Goal: Task Accomplishment & Management: Manage account settings

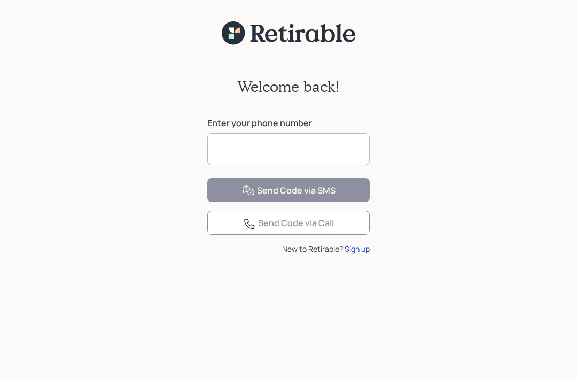
click at [306, 145] on input at bounding box center [288, 149] width 162 height 32
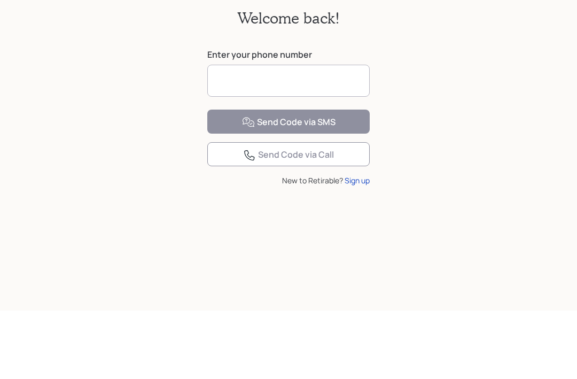
type input "**********"
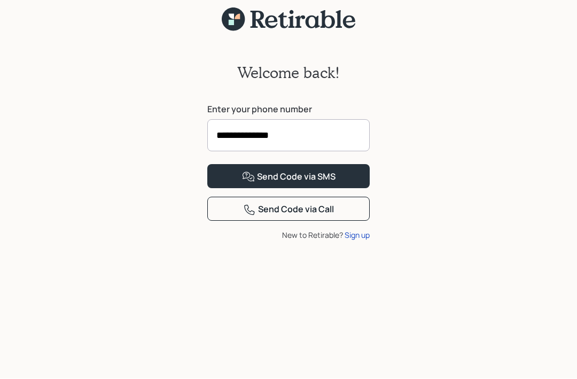
click at [338, 188] on button "Send Code via SMS" at bounding box center [288, 176] width 162 height 24
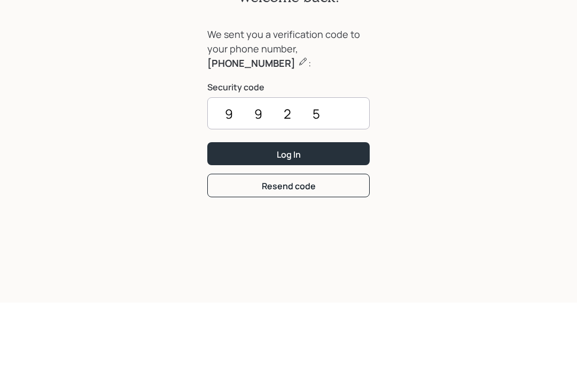
type input "9925"
click at [338, 218] on button "Log In" at bounding box center [288, 229] width 162 height 23
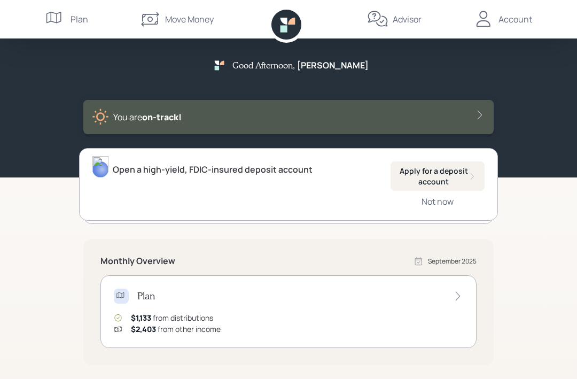
click at [454, 177] on div "Apply for a deposit account" at bounding box center [437, 176] width 77 height 21
click at [508, 23] on div "Account" at bounding box center [515, 19] width 34 height 13
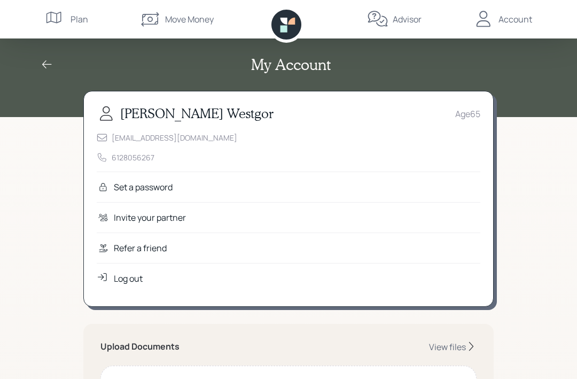
click at [186, 20] on div "Move Money" at bounding box center [189, 19] width 49 height 13
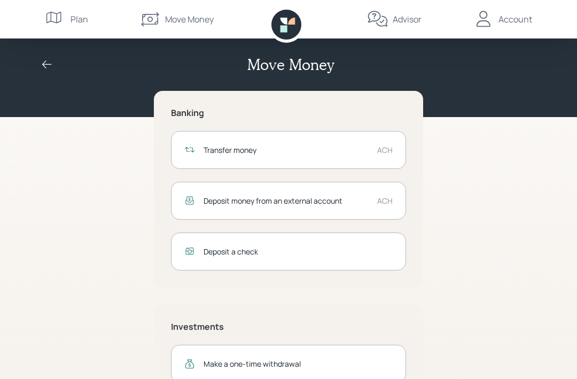
click at [513, 26] on div "Account" at bounding box center [501, 19] width 59 height 38
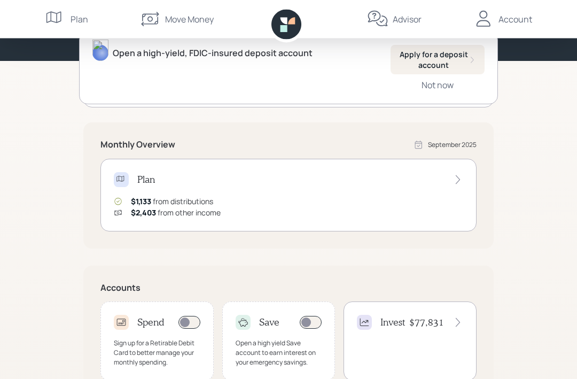
scroll to position [121, 0]
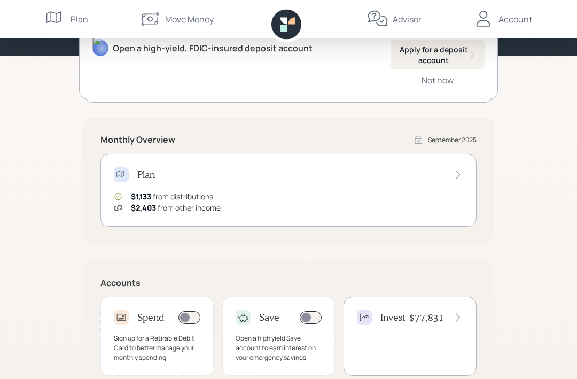
click at [191, 315] on span at bounding box center [189, 317] width 22 height 13
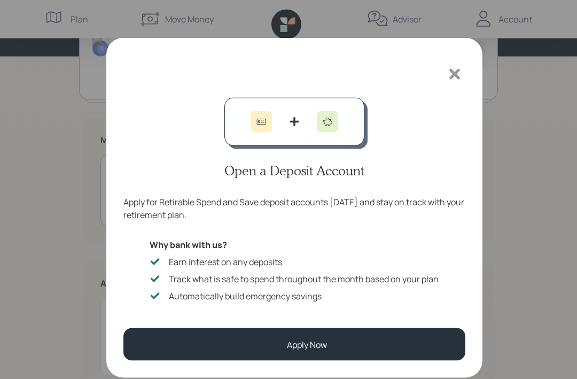
scroll to position [121, 0]
click at [329, 346] on button "Apply Now" at bounding box center [294, 344] width 342 height 33
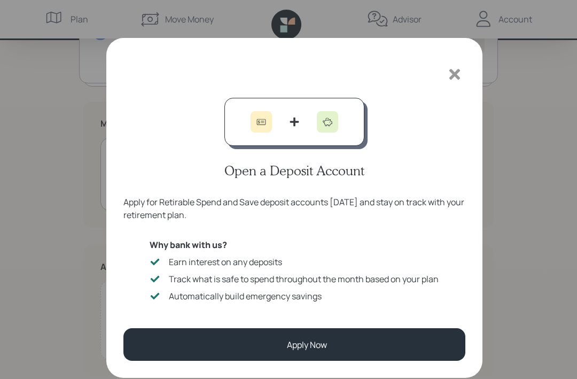
click at [448, 84] on div at bounding box center [454, 74] width 21 height 21
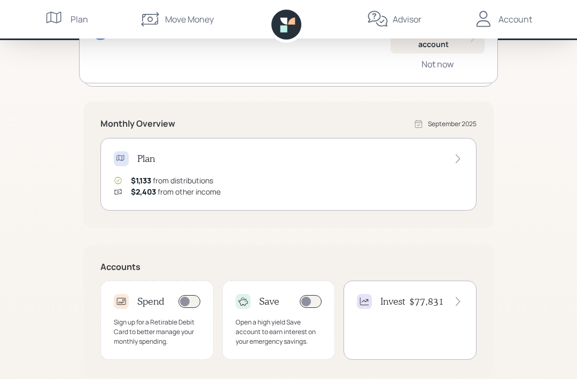
click at [192, 296] on span at bounding box center [189, 301] width 22 height 13
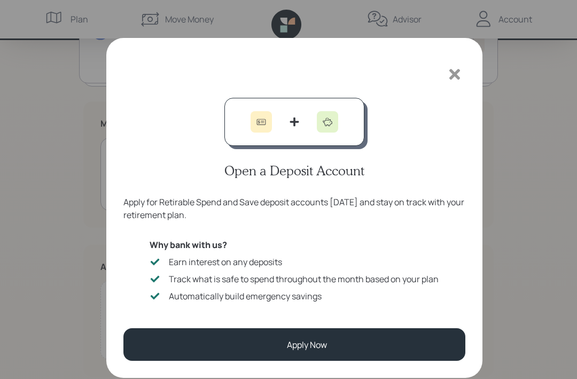
click at [457, 82] on div at bounding box center [454, 74] width 21 height 21
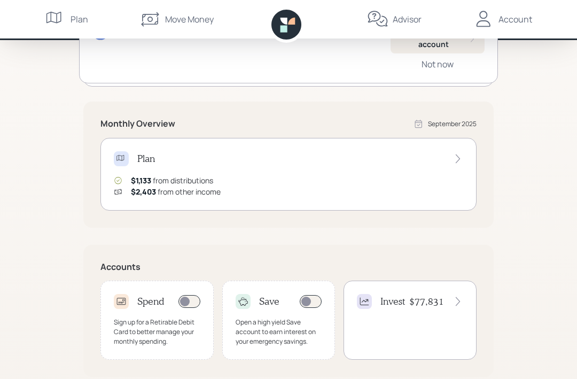
click at [524, 22] on div "Account" at bounding box center [515, 19] width 34 height 13
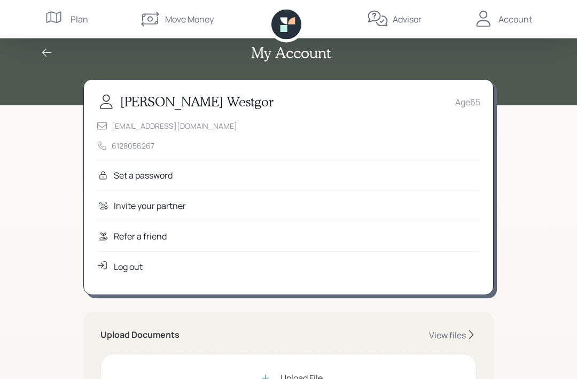
scroll to position [1, 0]
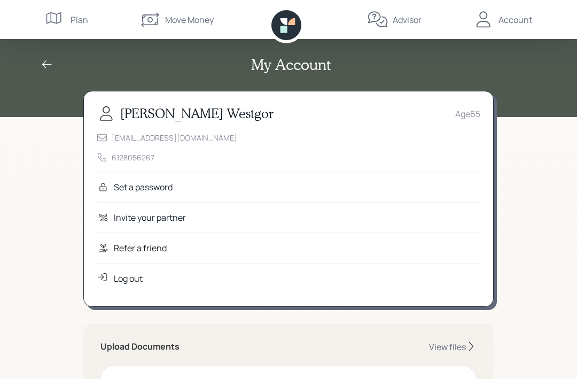
click at [288, 194] on div "Set a password" at bounding box center [288, 186] width 383 height 30
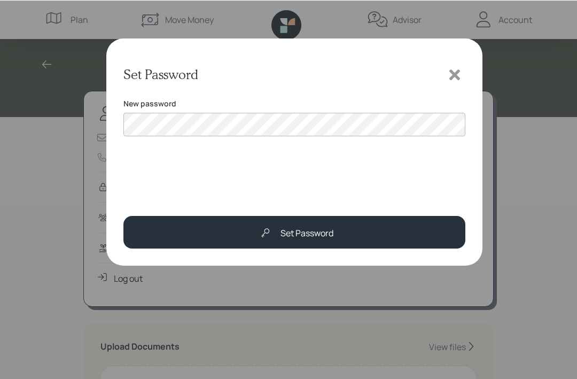
scroll to position [84, 0]
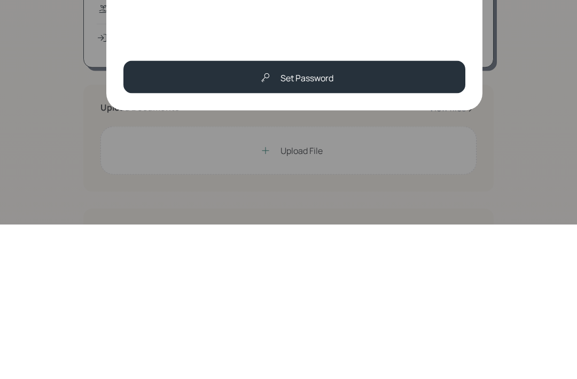
click at [420, 215] on button "Set Password" at bounding box center [294, 231] width 342 height 33
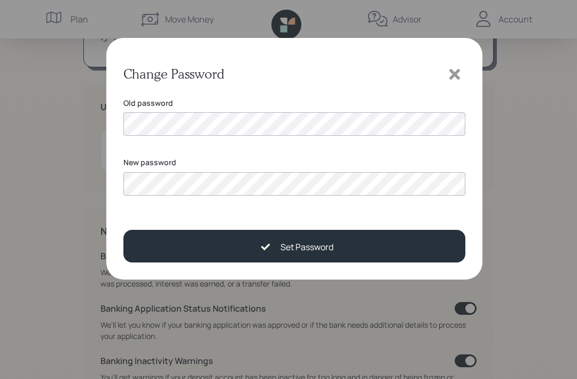
click at [407, 242] on div "Change Password Old password New password Set Password" at bounding box center [294, 158] width 376 height 241
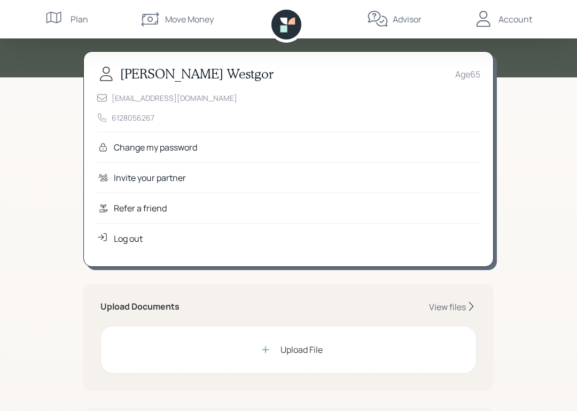
scroll to position [0, 0]
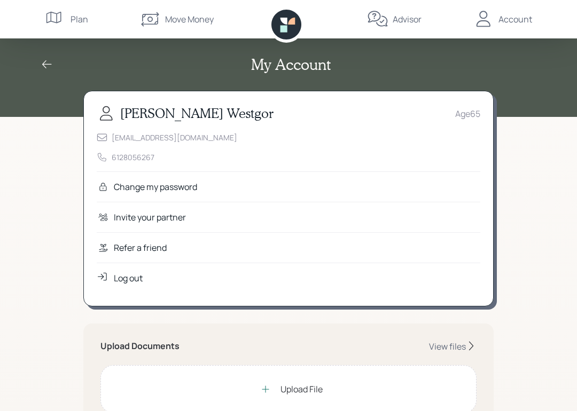
click at [45, 68] on icon at bounding box center [47, 64] width 10 height 8
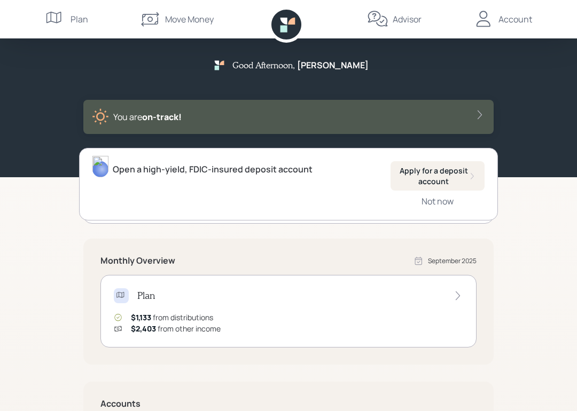
click at [480, 114] on icon at bounding box center [479, 115] width 4 height 9
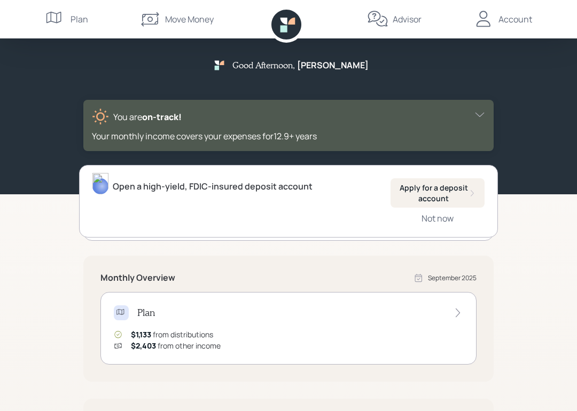
click at [521, 20] on div "Account" at bounding box center [515, 19] width 34 height 13
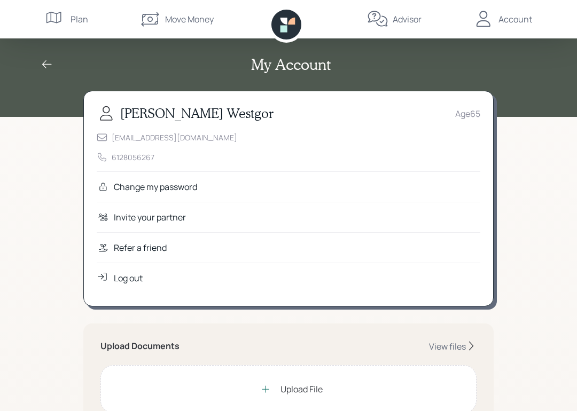
click at [49, 70] on icon at bounding box center [47, 64] width 13 height 13
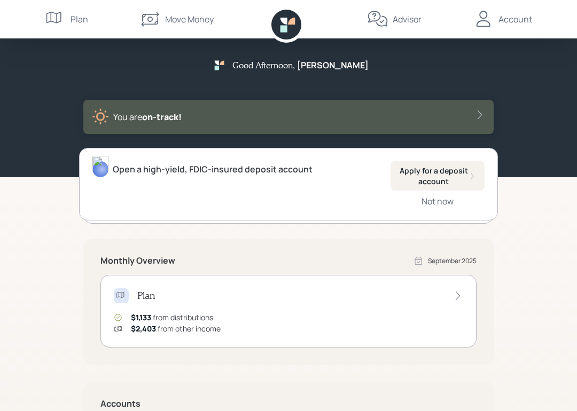
click at [57, 20] on icon at bounding box center [53, 18] width 15 height 12
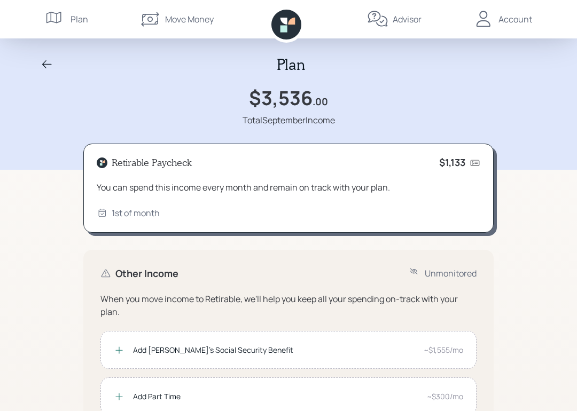
click at [182, 28] on div "Move Money" at bounding box center [176, 19] width 74 height 38
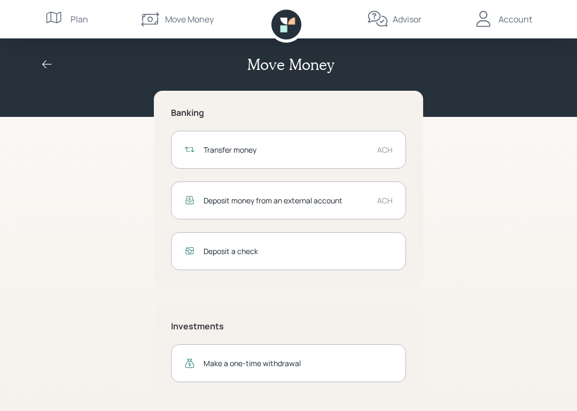
click at [46, 69] on icon at bounding box center [47, 64] width 13 height 13
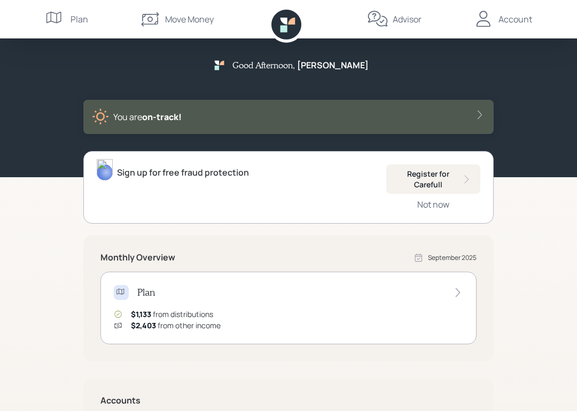
click at [508, 34] on div "Account" at bounding box center [501, 19] width 59 height 38
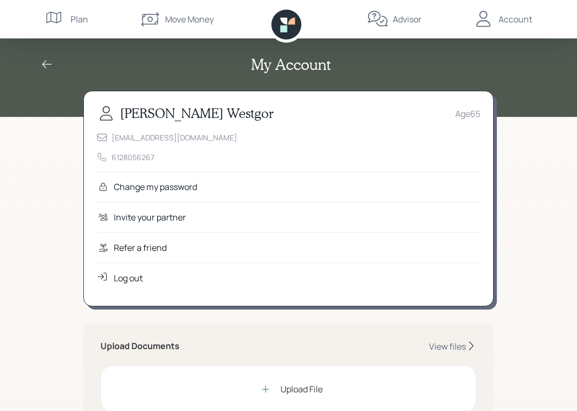
click at [146, 282] on div "Log out" at bounding box center [288, 278] width 383 height 30
